Goal: Check status: Check status

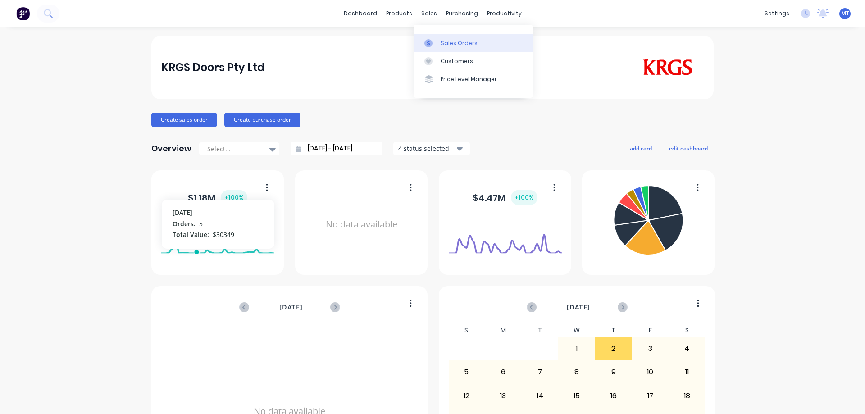
click at [434, 43] on div at bounding box center [432, 43] width 14 height 8
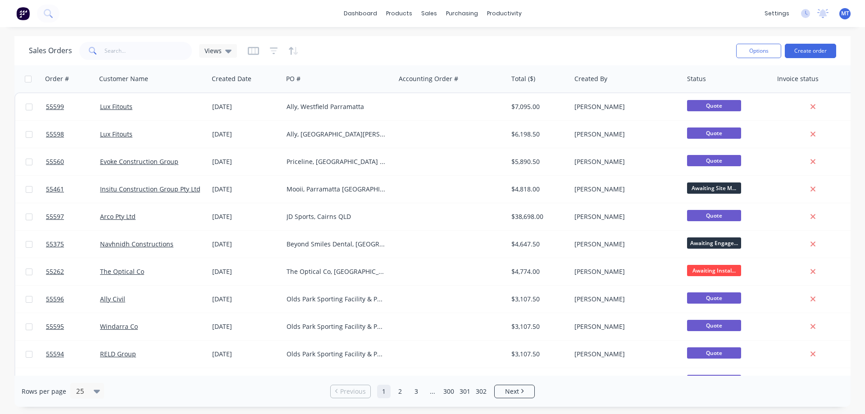
click at [145, 62] on div "Sales Orders Views Options Create order" at bounding box center [432, 50] width 837 height 29
click at [141, 56] on input "text" at bounding box center [149, 51] width 88 height 18
type input "coogee"
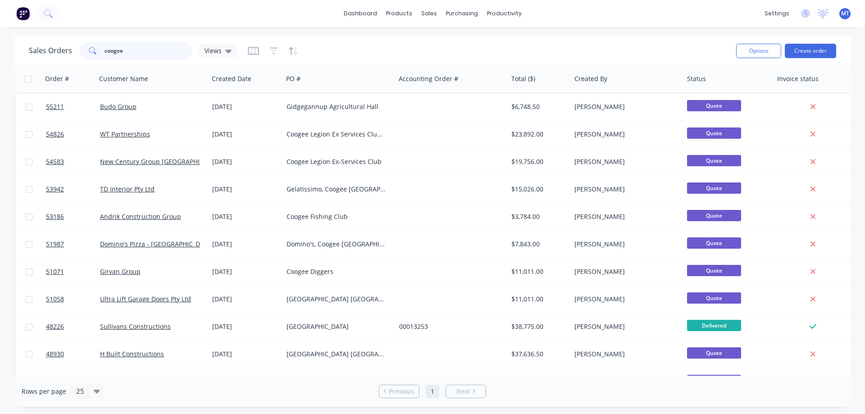
drag, startPoint x: 165, startPoint y: 52, endPoint x: 93, endPoint y: 52, distance: 72.1
click at [93, 52] on div "coogee" at bounding box center [135, 51] width 113 height 18
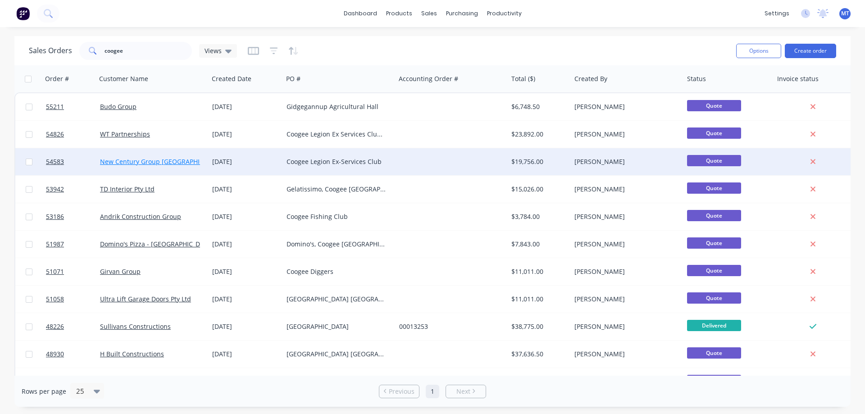
click at [123, 161] on link "New Century Group [GEOGRAPHIC_DATA]" at bounding box center [162, 161] width 124 height 9
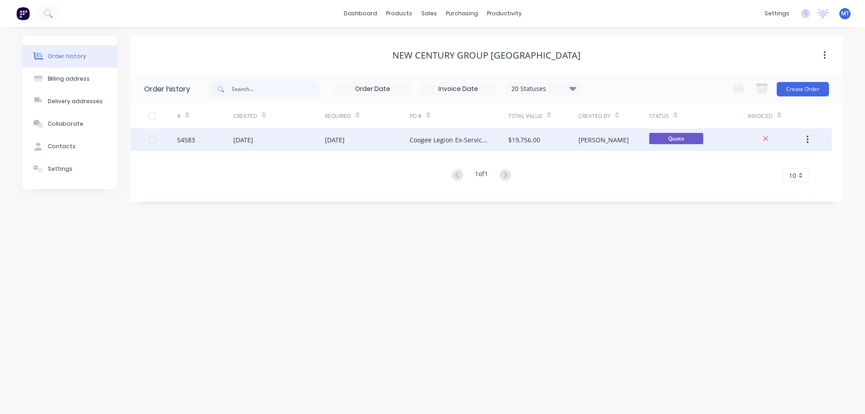
click at [401, 144] on div "[DATE]" at bounding box center [367, 139] width 85 height 23
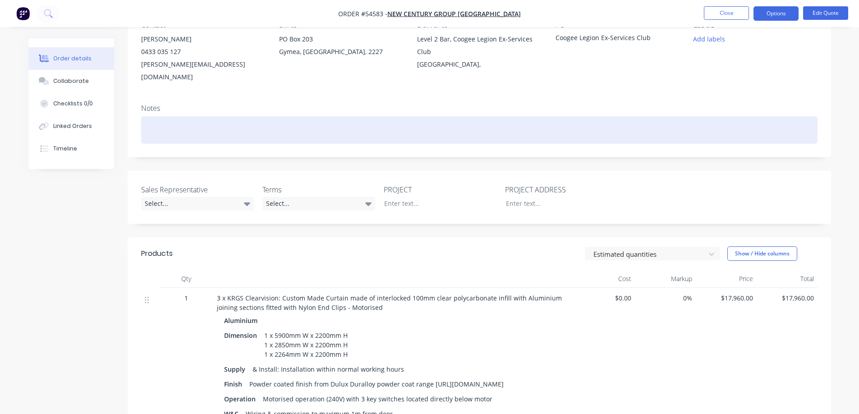
scroll to position [180, 0]
